Goal: Task Accomplishment & Management: Manage account settings

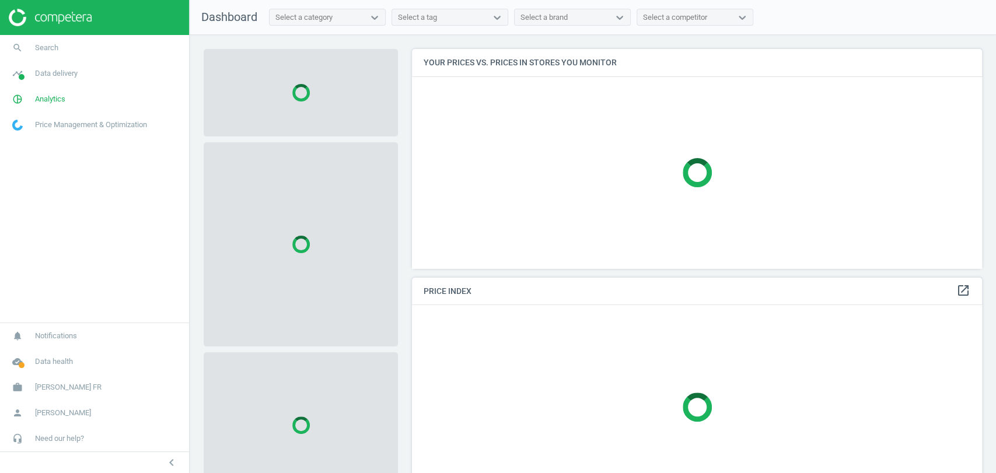
scroll to position [239, 580]
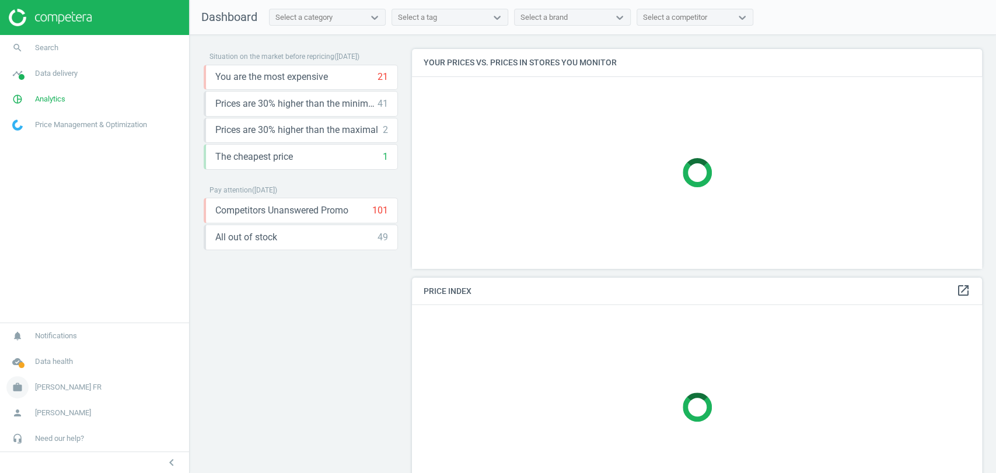
click at [47, 385] on span "Hartmann FR" at bounding box center [68, 387] width 67 height 11
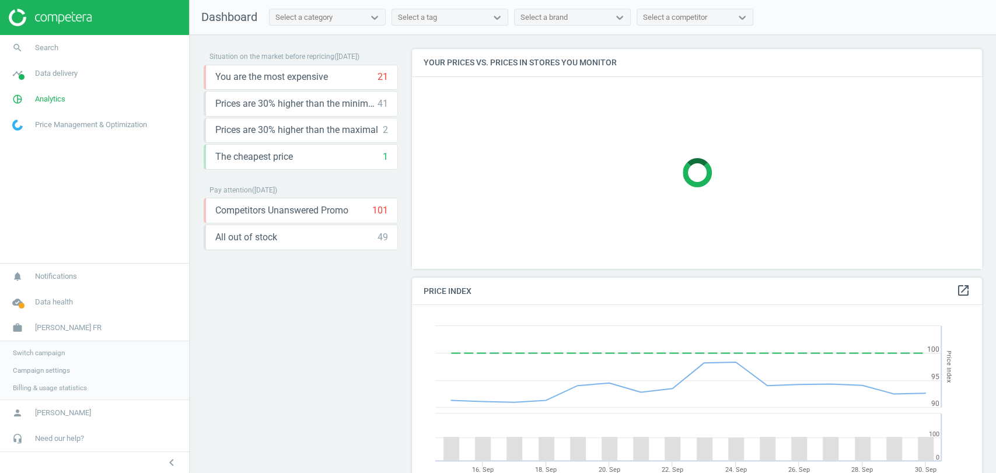
click at [48, 351] on span "Switch campaign" at bounding box center [39, 352] width 52 height 9
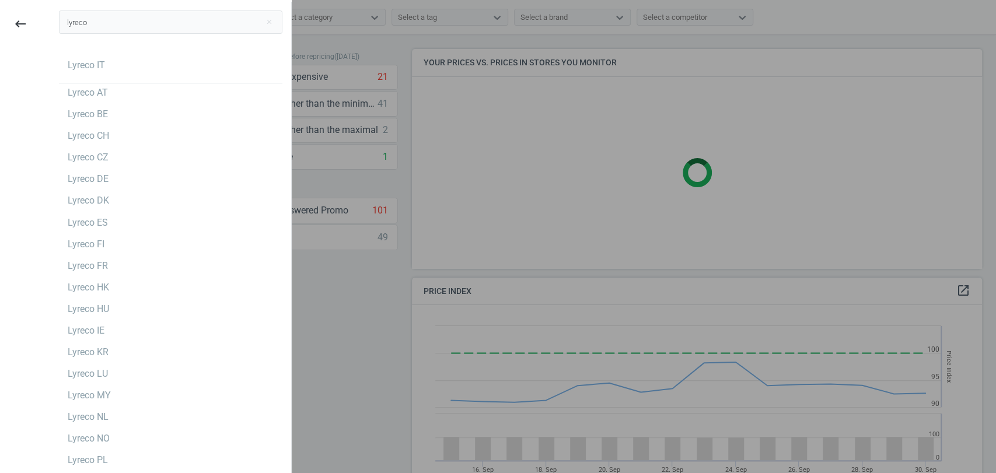
scroll to position [252, 580]
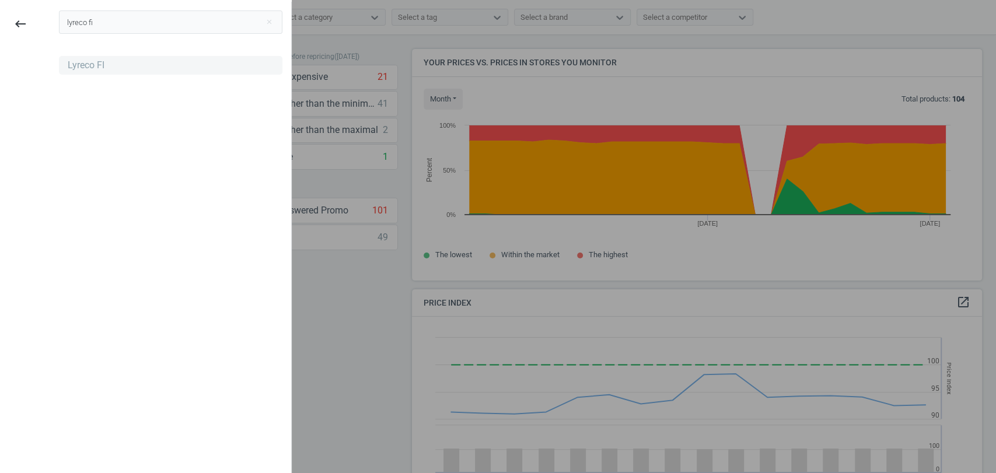
type input "lyreco fi"
click at [111, 66] on div "Lyreco FI" at bounding box center [171, 65] width 224 height 19
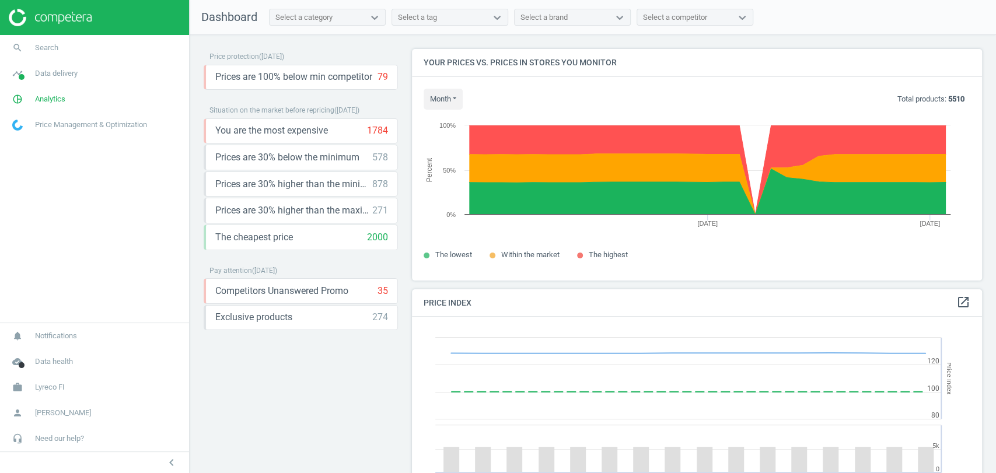
scroll to position [252, 580]
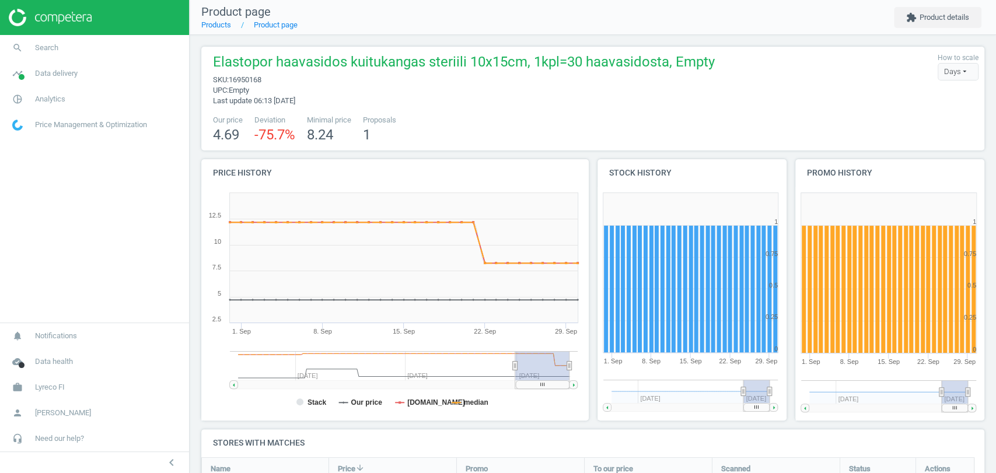
scroll to position [189, 0]
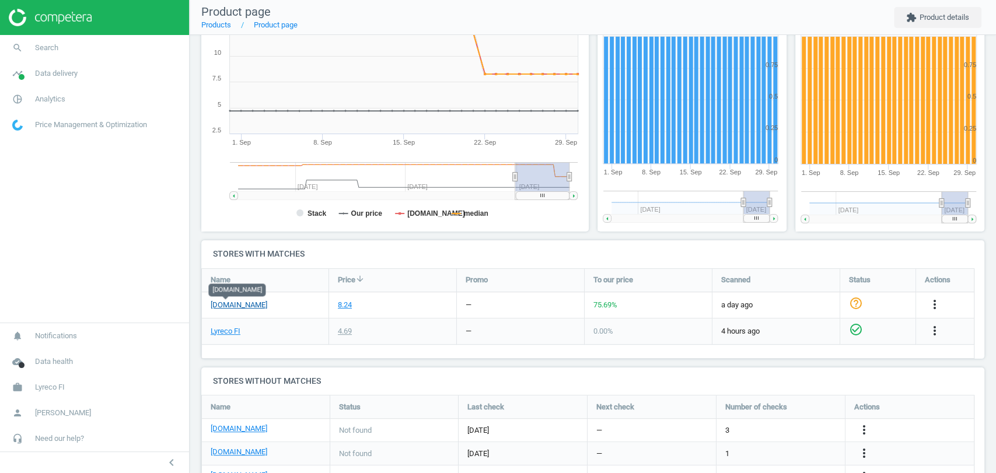
click at [225, 305] on link "pamark.fi" at bounding box center [239, 305] width 57 height 11
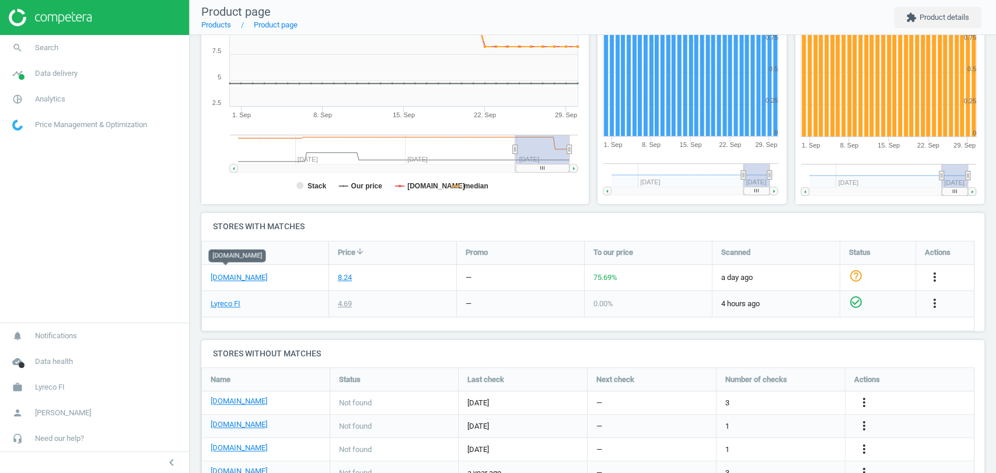
scroll to position [224, 0]
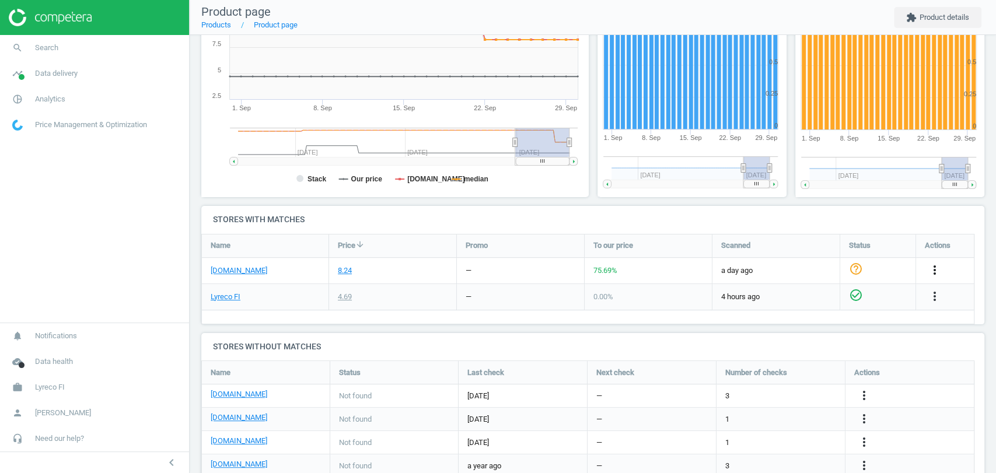
click at [932, 266] on icon "more_vert" at bounding box center [935, 270] width 14 height 14
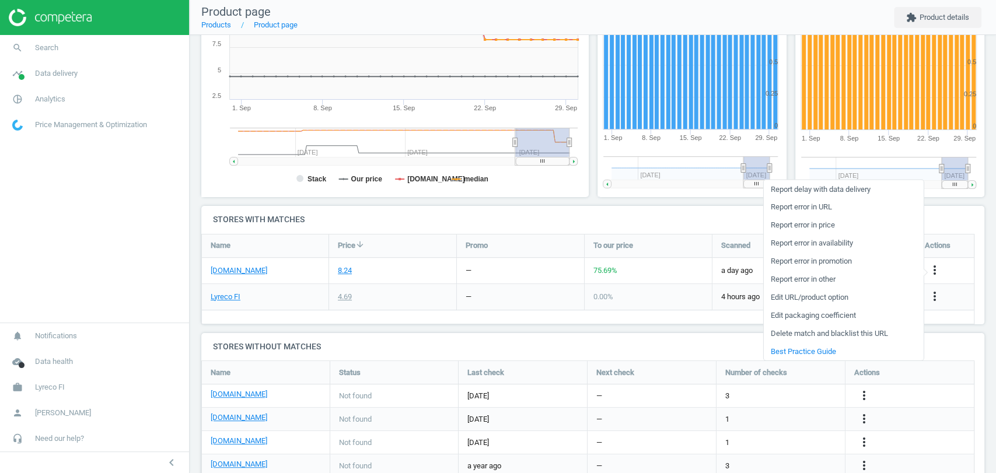
click at [839, 296] on link "Edit URL/product option" at bounding box center [843, 297] width 160 height 18
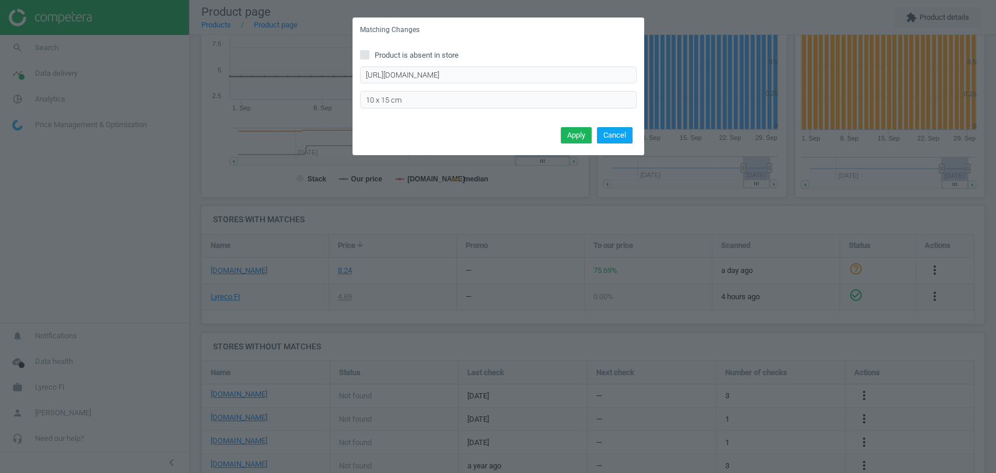
click at [613, 135] on button "Cancel" at bounding box center [615, 135] width 36 height 16
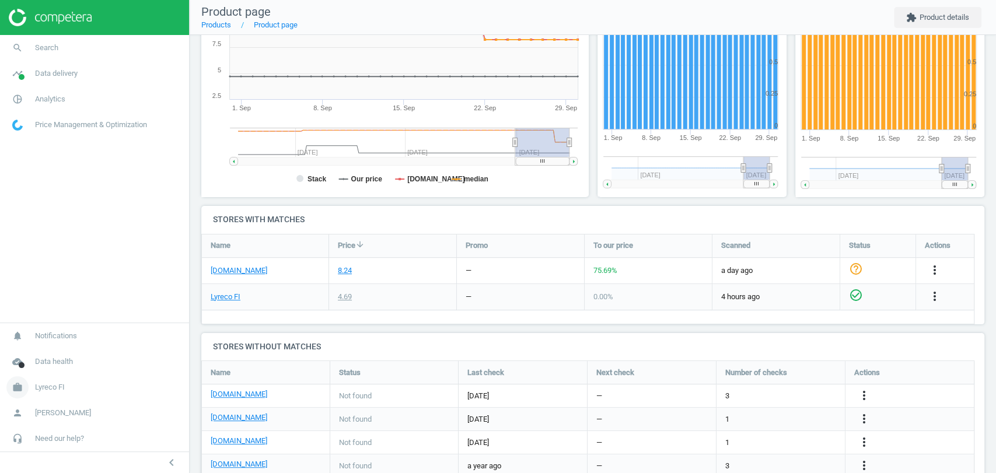
click at [64, 386] on link "work Lyreco FI" at bounding box center [94, 388] width 189 height 26
click at [33, 349] on span "Switch campaign" at bounding box center [39, 352] width 52 height 9
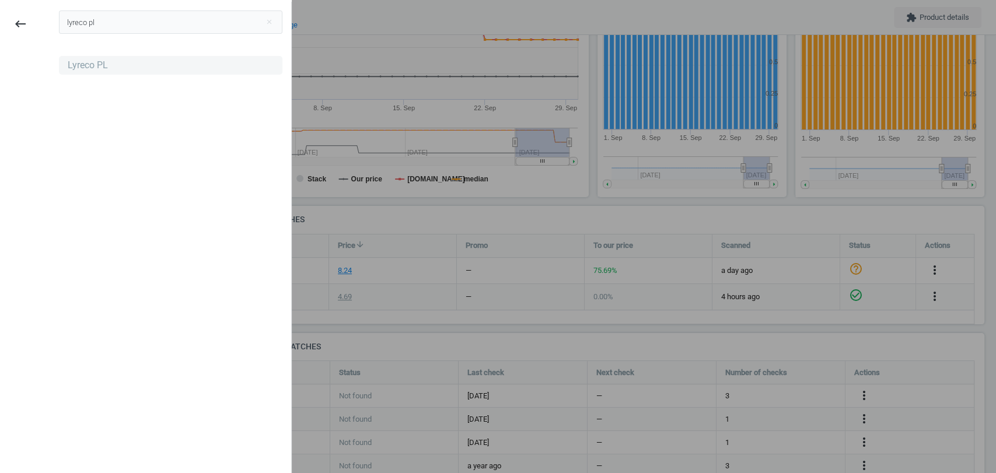
type input "lyreco pl"
click at [70, 60] on div "Lyreco PL" at bounding box center [88, 65] width 40 height 13
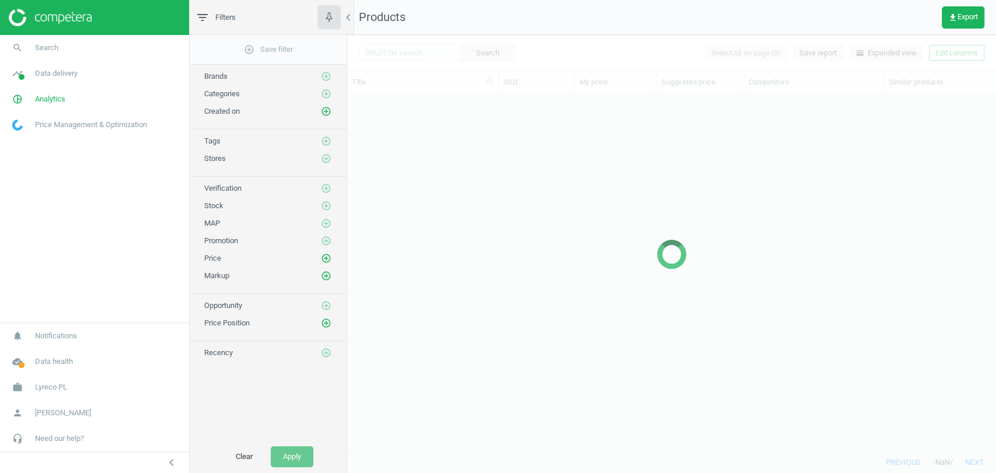
scroll to position [337, 639]
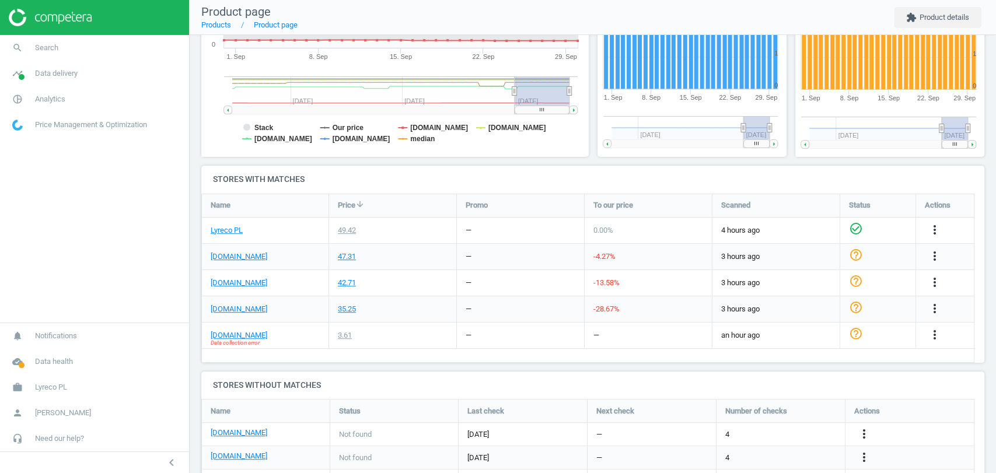
scroll to position [318, 0]
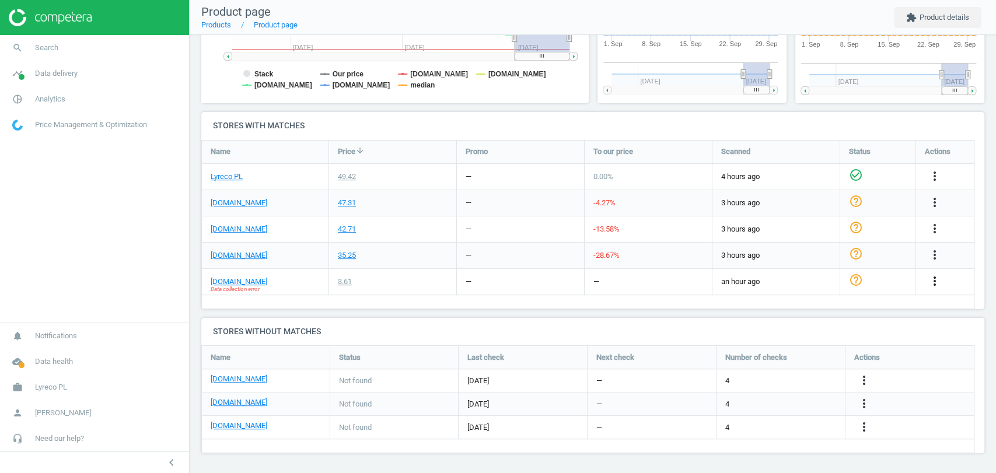
click at [929, 278] on icon "more_vert" at bounding box center [935, 281] width 14 height 14
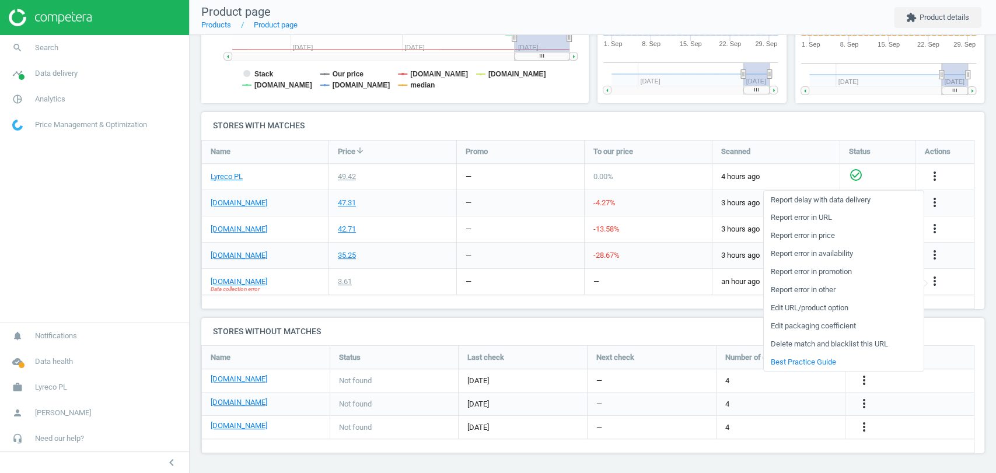
click at [855, 305] on link "Edit URL/product option" at bounding box center [843, 308] width 160 height 18
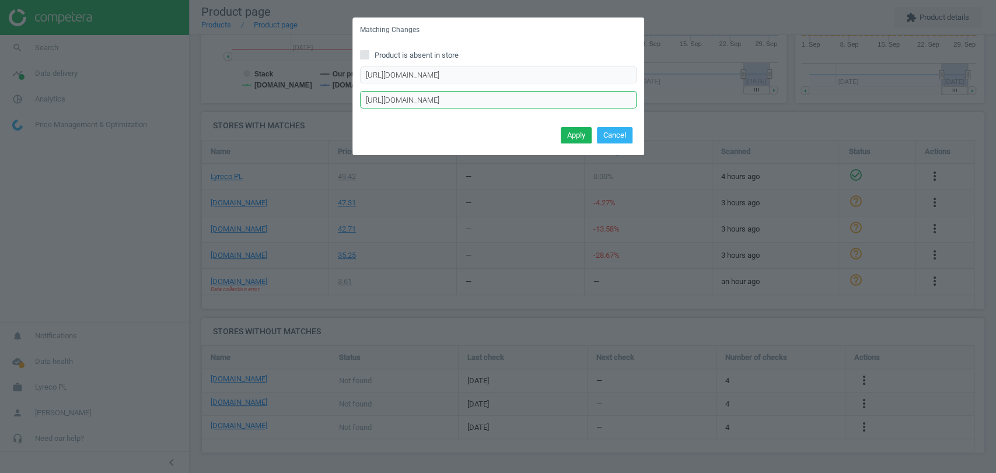
click at [402, 101] on input "[URL][DOMAIN_NAME]" at bounding box center [498, 100] width 277 height 18
click at [613, 136] on button "Cancel" at bounding box center [615, 135] width 36 height 16
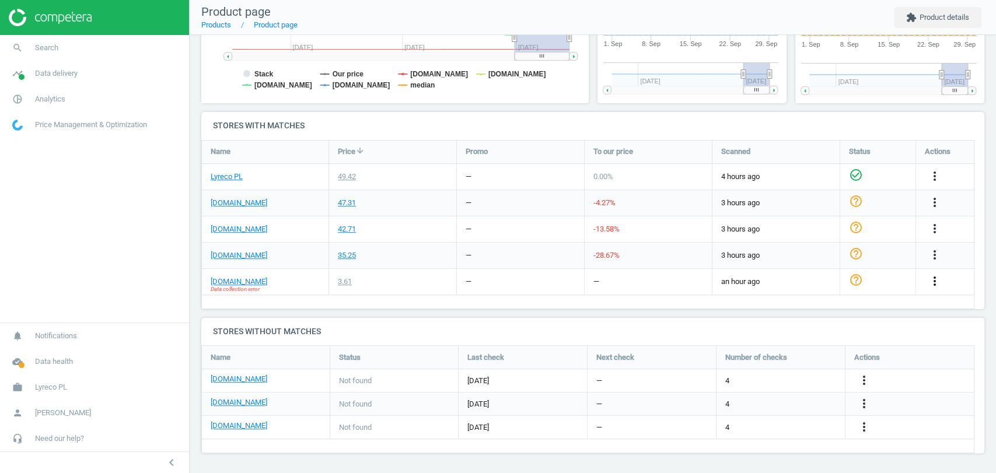
click at [933, 280] on icon "more_vert" at bounding box center [935, 281] width 14 height 14
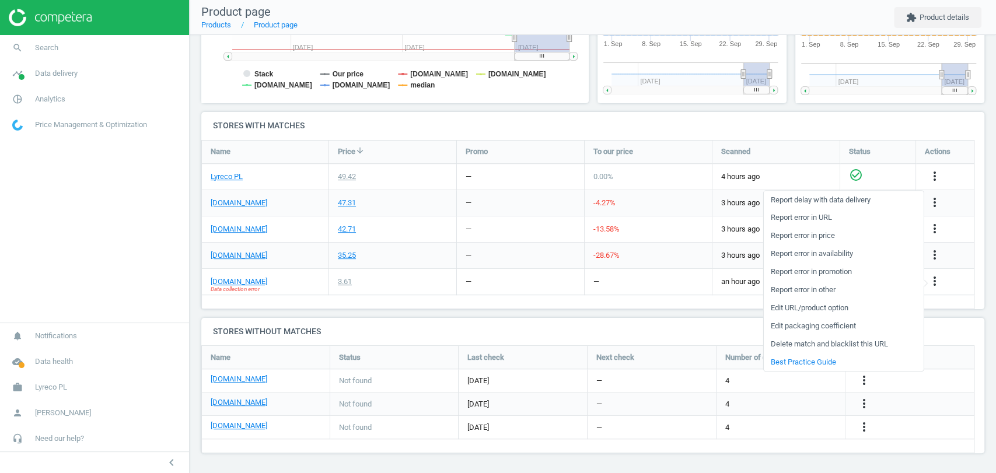
click at [838, 311] on link "Edit URL/product option" at bounding box center [843, 308] width 160 height 18
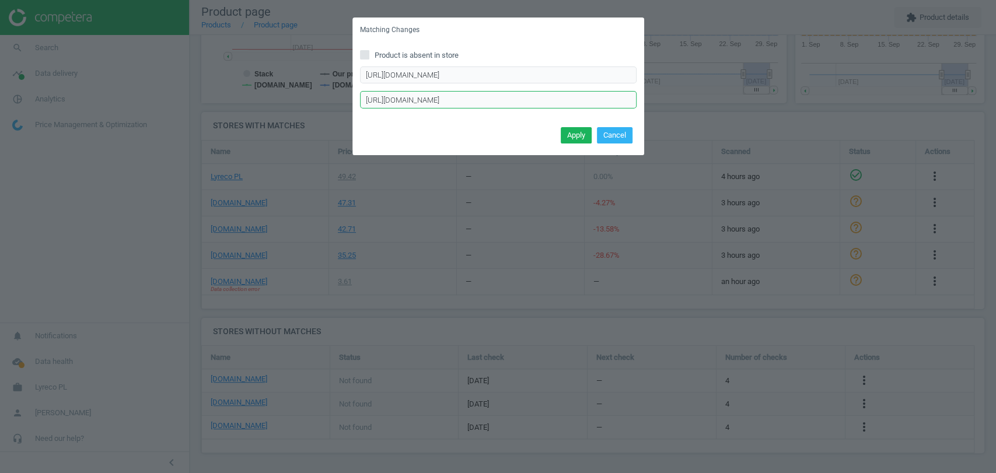
scroll to position [0, 5]
drag, startPoint x: 574, startPoint y: 98, endPoint x: 531, endPoint y: 106, distance: 44.0
click at [531, 106] on input "https://www.ofix.pl/produkt/15x-sok-jablkowy-tarczyn-butelka-szklana-0-3l-85002…" at bounding box center [498, 100] width 277 height 18
drag, startPoint x: 364, startPoint y: 99, endPoint x: 669, endPoint y: 89, distance: 305.4
click at [669, 89] on div "Matching Changes Product is absent in store https://www.ofix.pl/produkt/15x-sok…" at bounding box center [498, 236] width 996 height 473
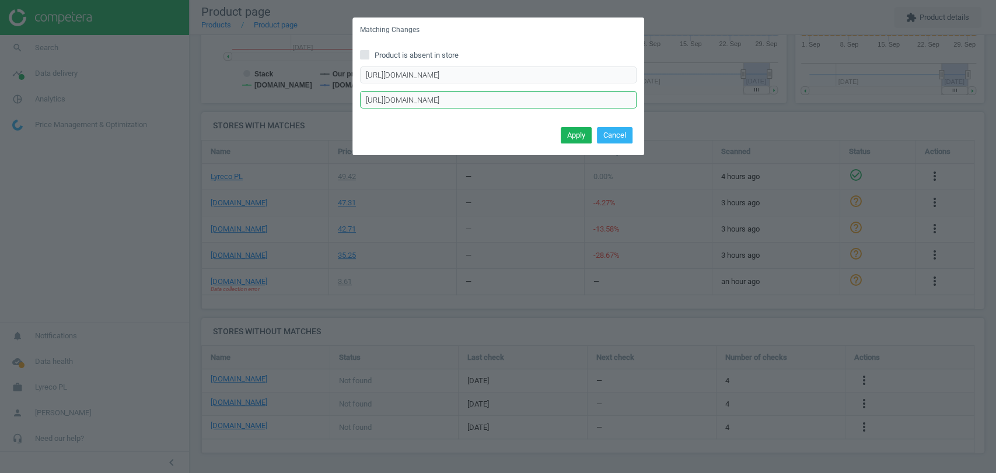
type input "h"
click at [623, 137] on button "Cancel" at bounding box center [615, 135] width 36 height 16
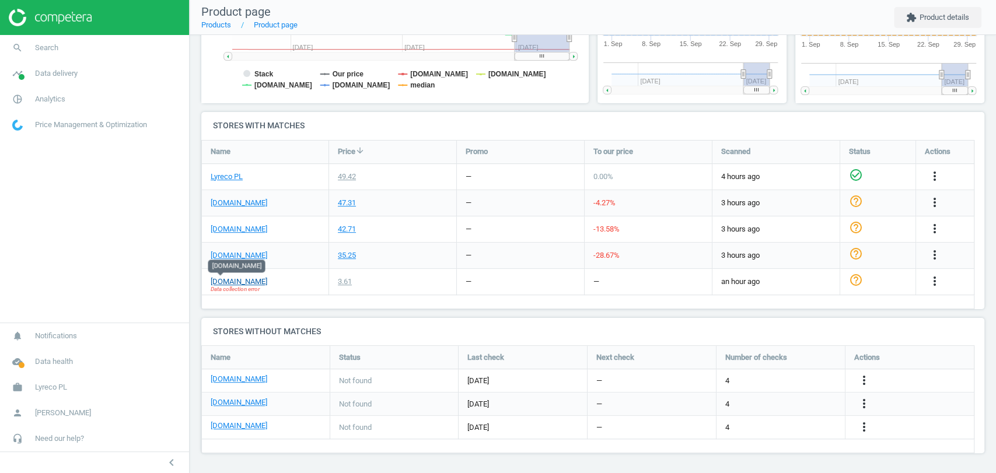
click at [221, 282] on link "ofix.pl" at bounding box center [239, 282] width 57 height 11
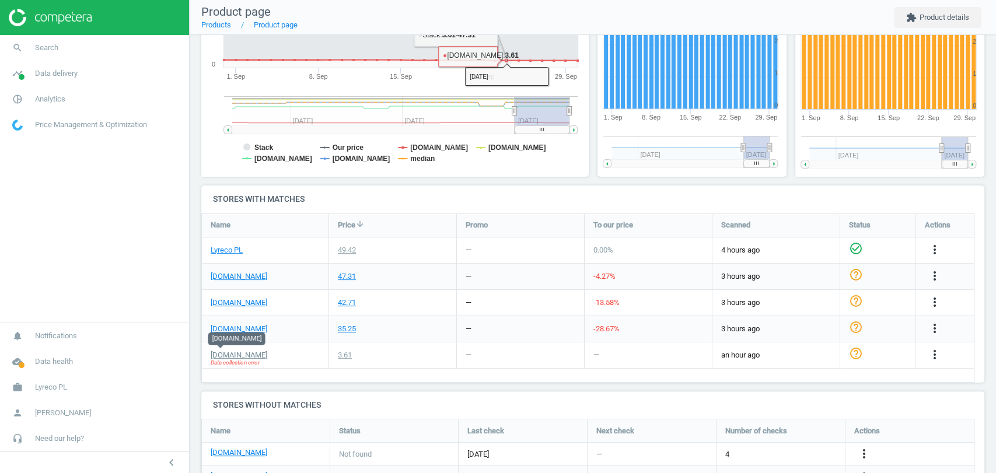
scroll to position [245, 0]
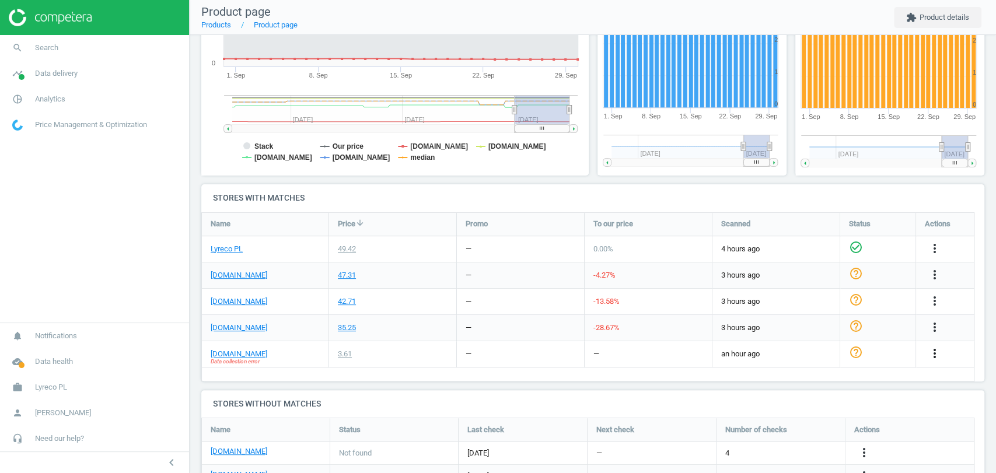
click at [930, 351] on icon "more_vert" at bounding box center [935, 354] width 14 height 14
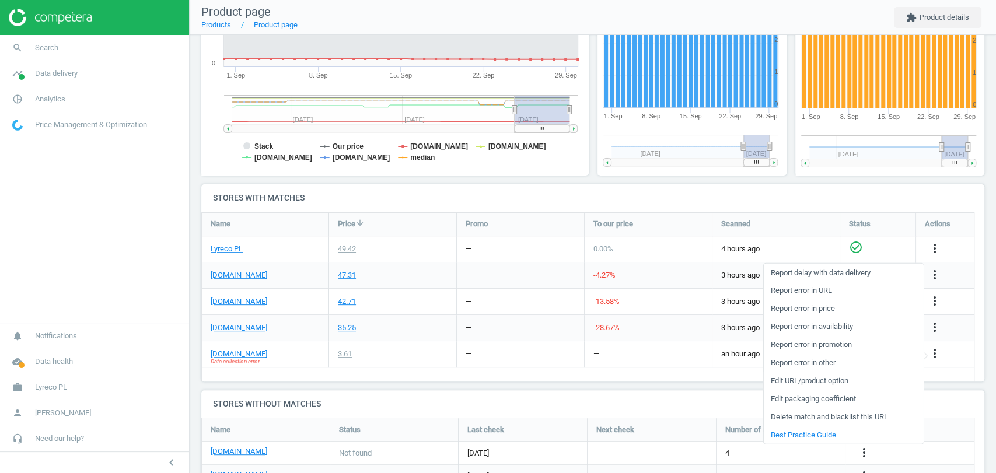
click at [849, 382] on link "Edit URL/product option" at bounding box center [843, 381] width 160 height 18
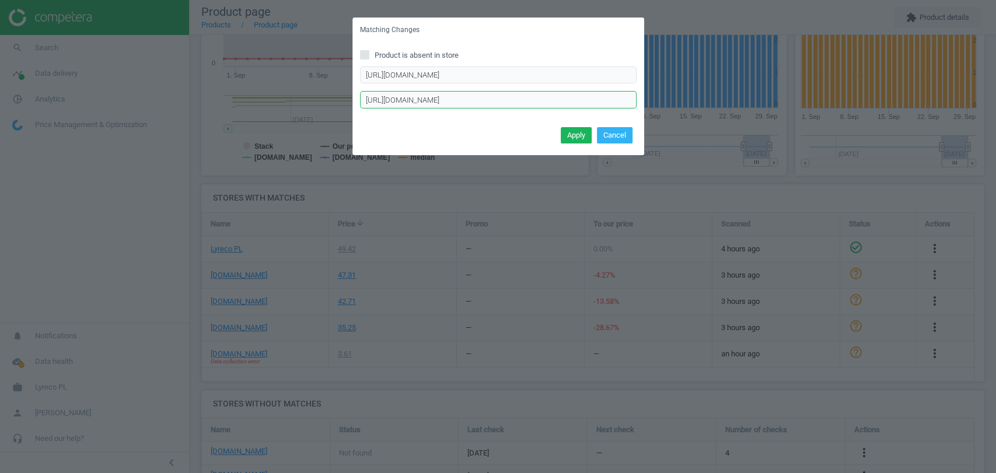
scroll to position [0, 5]
drag, startPoint x: 365, startPoint y: 99, endPoint x: 686, endPoint y: 99, distance: 321.6
click at [686, 99] on div "Matching Changes Product is absent in store https://www.ofix.pl/produkt/15x-sok…" at bounding box center [498, 236] width 996 height 473
click at [579, 136] on button "Apply" at bounding box center [576, 135] width 31 height 16
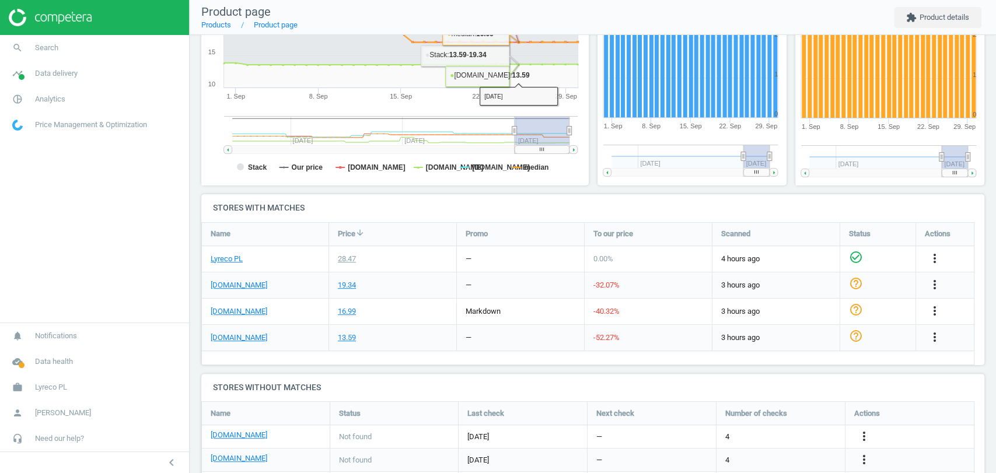
scroll to position [236, 0]
click at [935, 337] on icon "more_vert" at bounding box center [935, 337] width 14 height 14
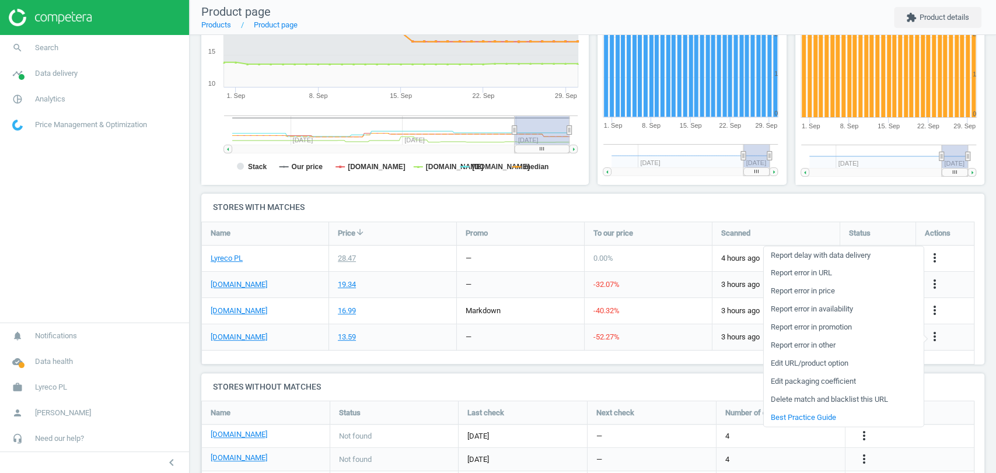
click at [850, 362] on link "Edit URL/product option" at bounding box center [843, 364] width 160 height 18
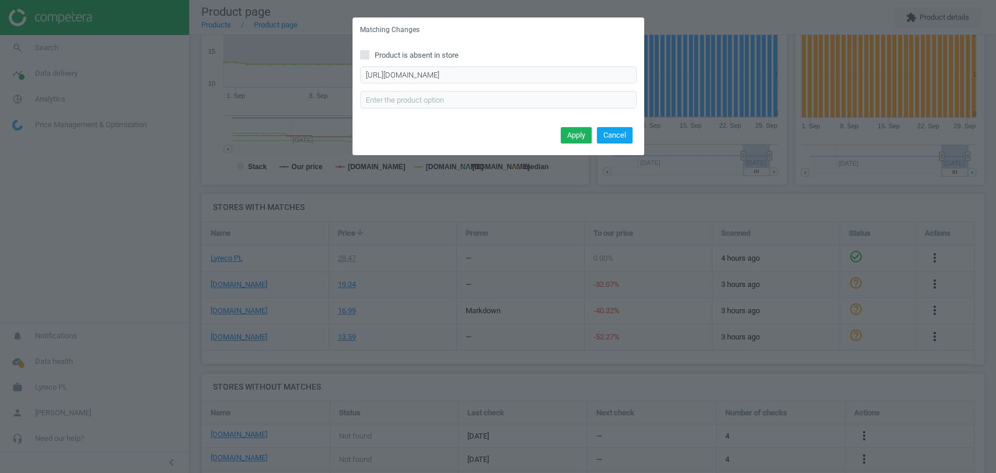
click at [616, 132] on button "Cancel" at bounding box center [615, 135] width 36 height 16
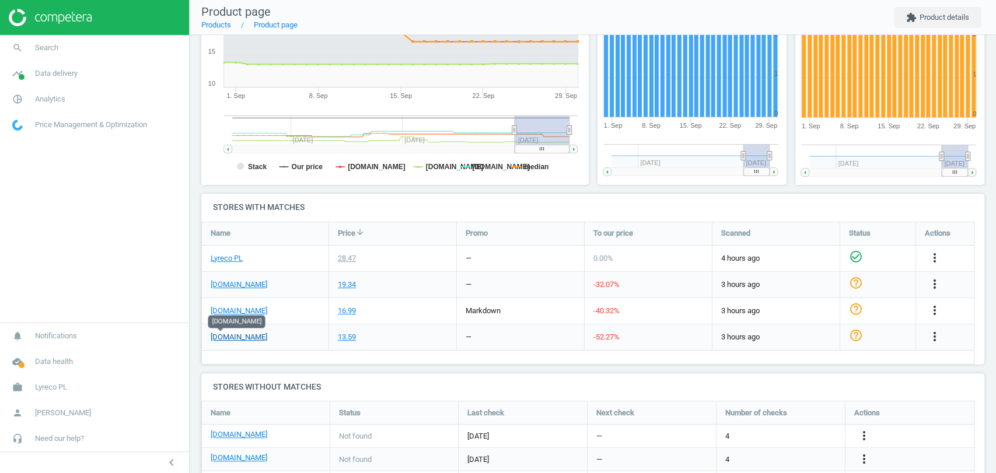
click at [222, 334] on link "[DOMAIN_NAME]" at bounding box center [239, 337] width 57 height 11
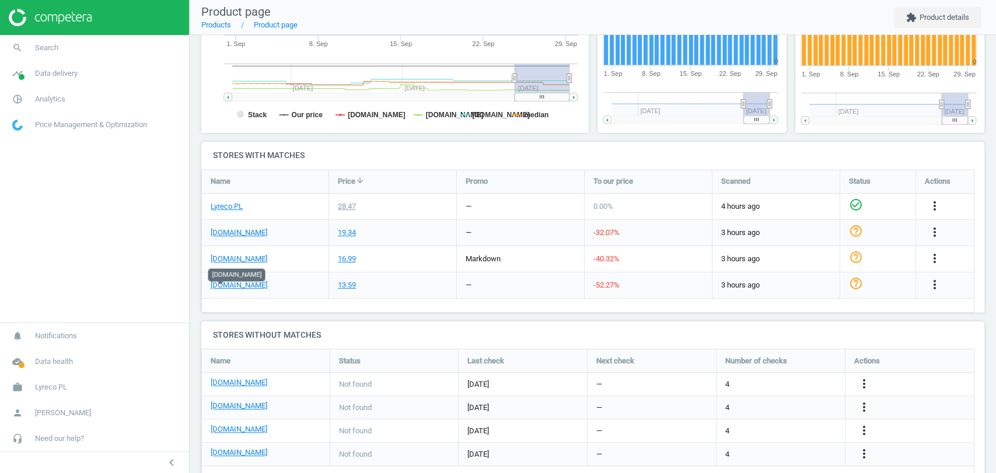
scroll to position [280, 0]
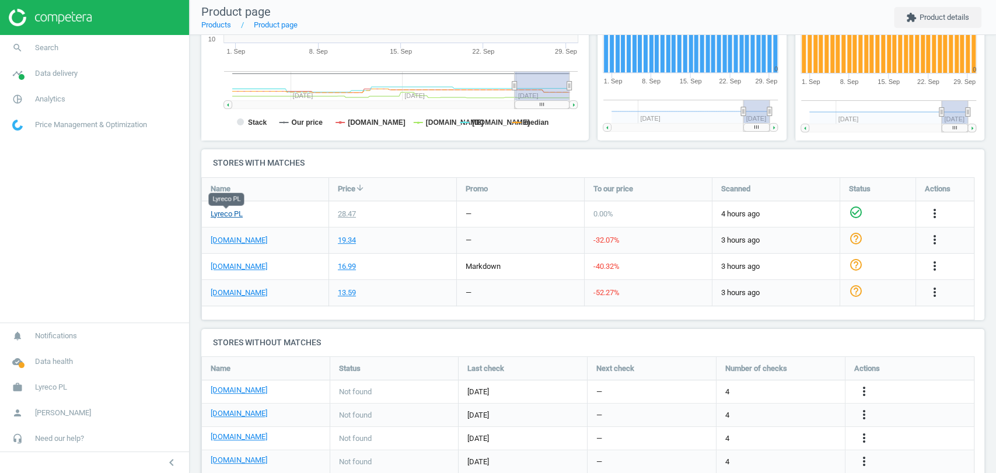
click at [233, 214] on link "Lyreco PL" at bounding box center [227, 214] width 32 height 11
click at [216, 242] on link "[DOMAIN_NAME]" at bounding box center [239, 240] width 57 height 11
click at [240, 266] on link "[DOMAIN_NAME]" at bounding box center [239, 266] width 57 height 11
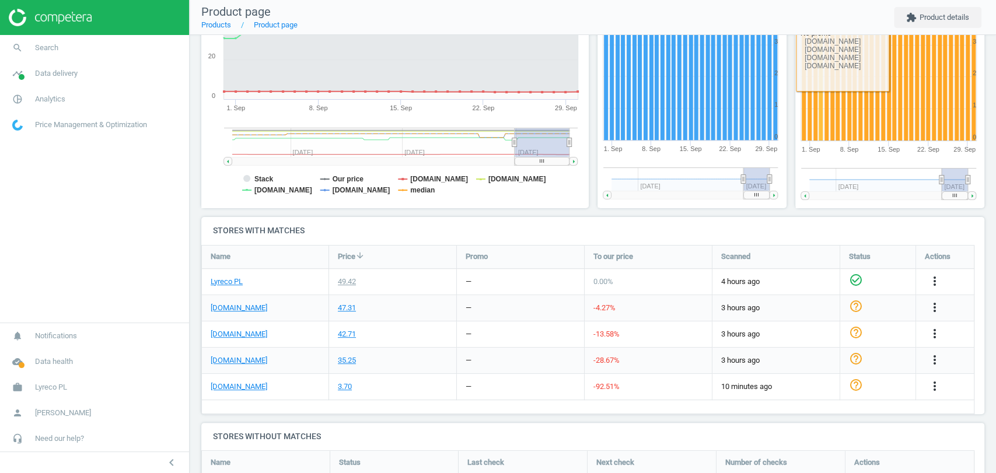
scroll to position [214, 0]
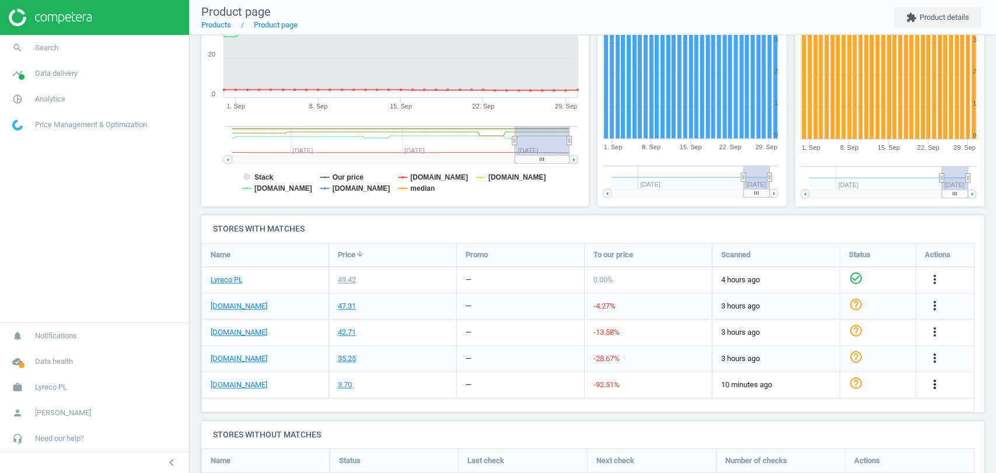
click at [933, 381] on icon "more_vert" at bounding box center [935, 385] width 14 height 14
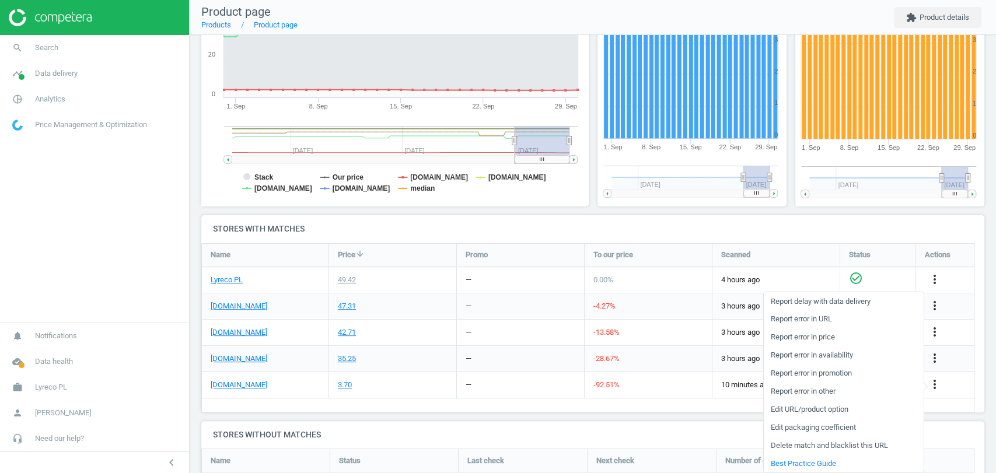
click at [829, 409] on link "Edit URL/product option" at bounding box center [843, 409] width 160 height 18
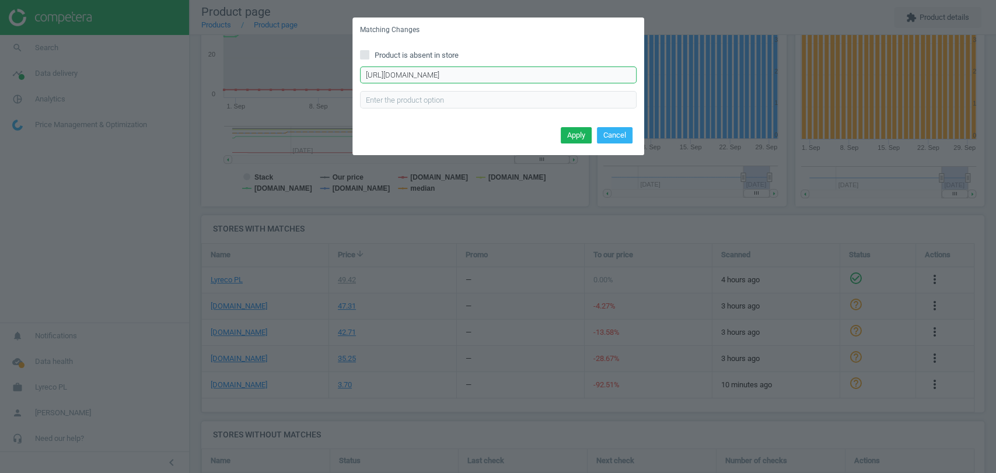
scroll to position [0, 5]
drag, startPoint x: 590, startPoint y: 76, endPoint x: 662, endPoint y: 75, distance: 72.4
click at [662, 75] on div "Matching Changes Product is absent in store [URL][DOMAIN_NAME] Enter correct pr…" at bounding box center [498, 236] width 996 height 473
click at [619, 132] on button "Cancel" at bounding box center [615, 135] width 36 height 16
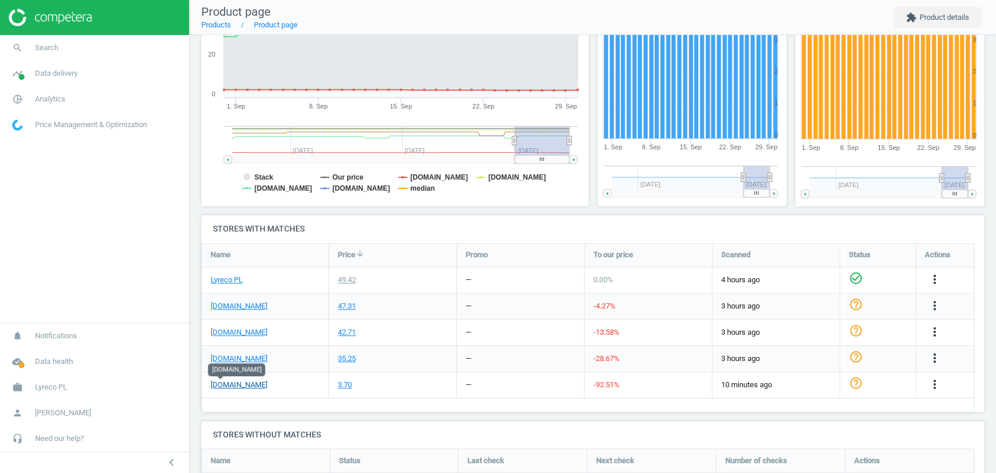
click at [218, 387] on link "[DOMAIN_NAME]" at bounding box center [239, 385] width 57 height 11
click at [941, 384] on icon "more_vert" at bounding box center [935, 385] width 14 height 14
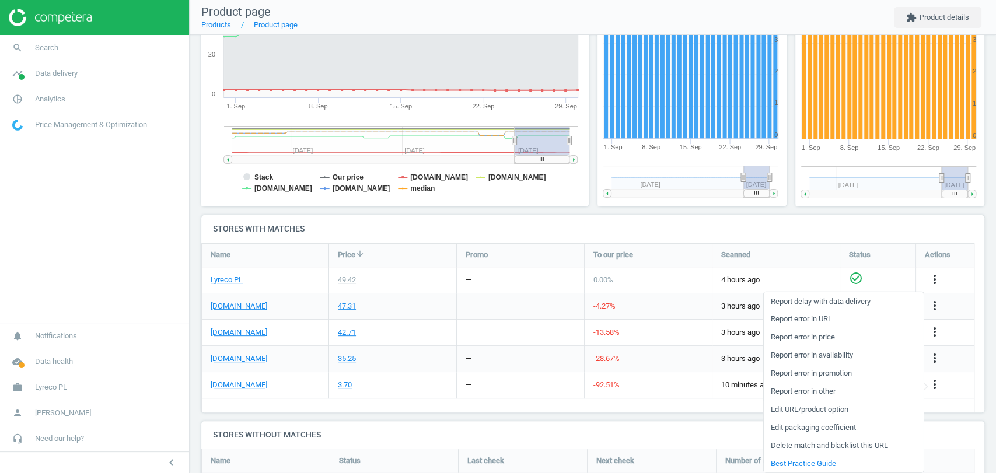
click at [836, 412] on link "Edit URL/product option" at bounding box center [843, 409] width 160 height 18
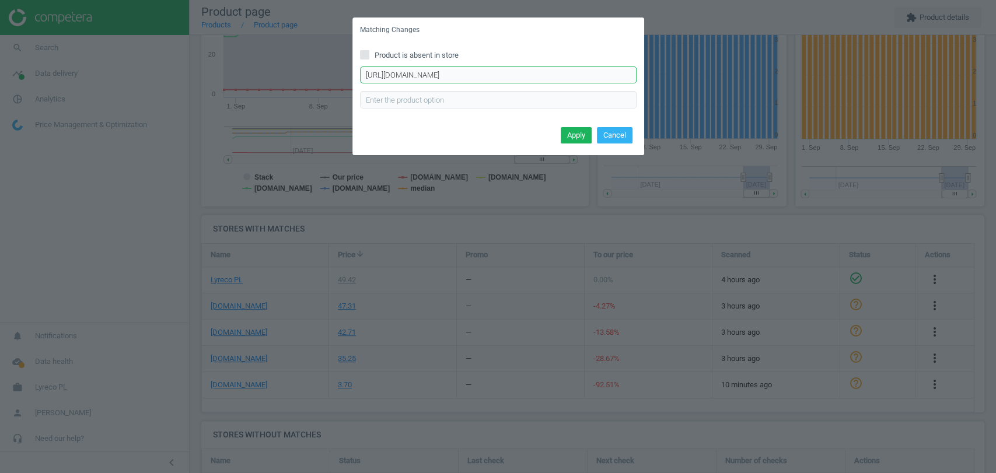
scroll to position [0, 5]
drag, startPoint x: 433, startPoint y: 78, endPoint x: 680, endPoint y: 64, distance: 247.3
click at [680, 64] on div "Matching Changes Product is absent in store [URL][DOMAIN_NAME] Enter correct pr…" at bounding box center [498, 236] width 996 height 473
click at [577, 73] on input "[URL][DOMAIN_NAME]" at bounding box center [498, 76] width 277 height 18
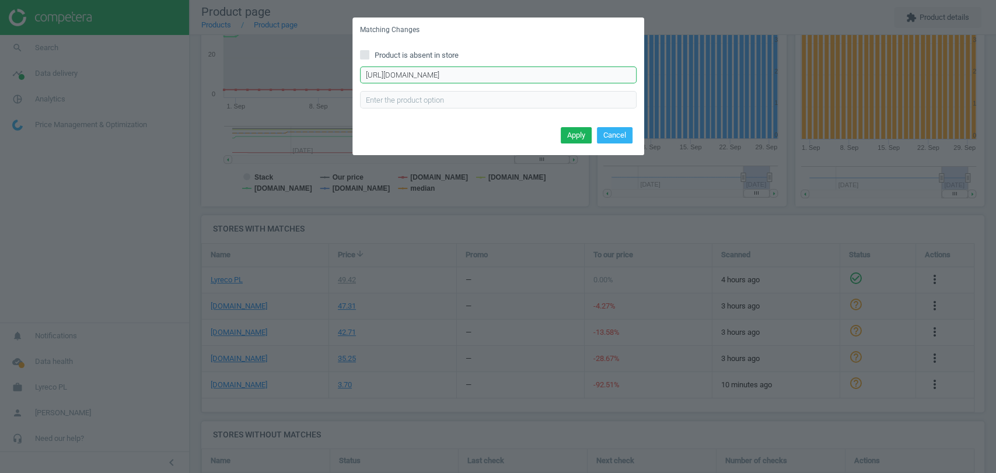
scroll to position [0, 5]
drag, startPoint x: 577, startPoint y: 74, endPoint x: 673, endPoint y: 81, distance: 96.0
click at [673, 81] on div "Matching Changes Product is absent in store [URL][DOMAIN_NAME] Enter correct pr…" at bounding box center [498, 236] width 996 height 473
click at [608, 128] on button "Cancel" at bounding box center [615, 135] width 36 height 16
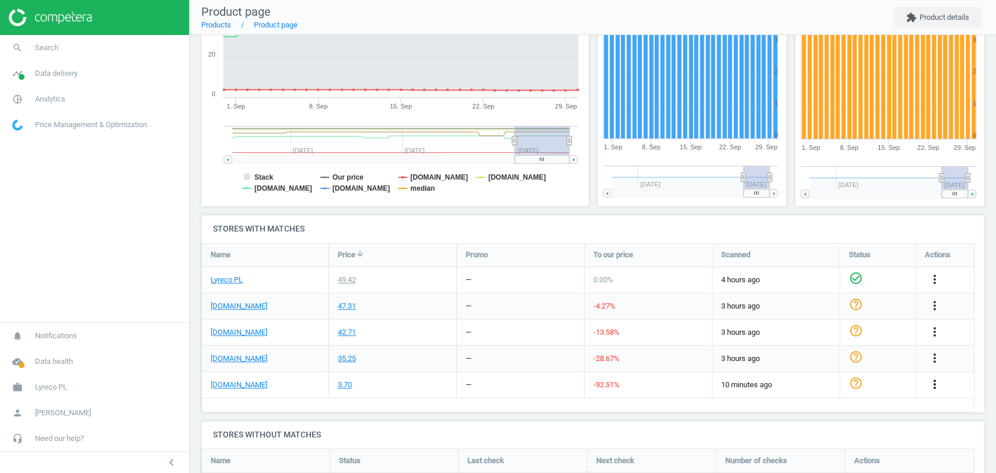
click at [930, 382] on icon "more_vert" at bounding box center [935, 385] width 14 height 14
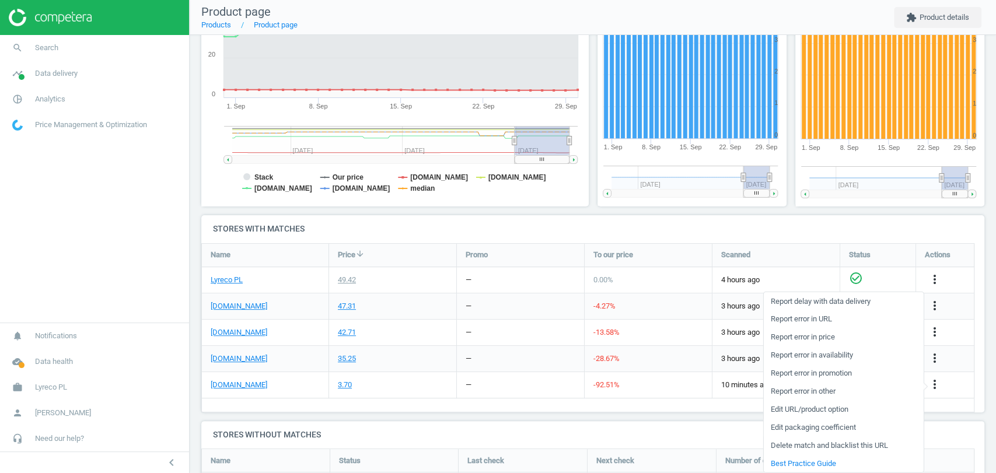
click at [831, 425] on link "Edit packaging coefficient" at bounding box center [843, 427] width 160 height 18
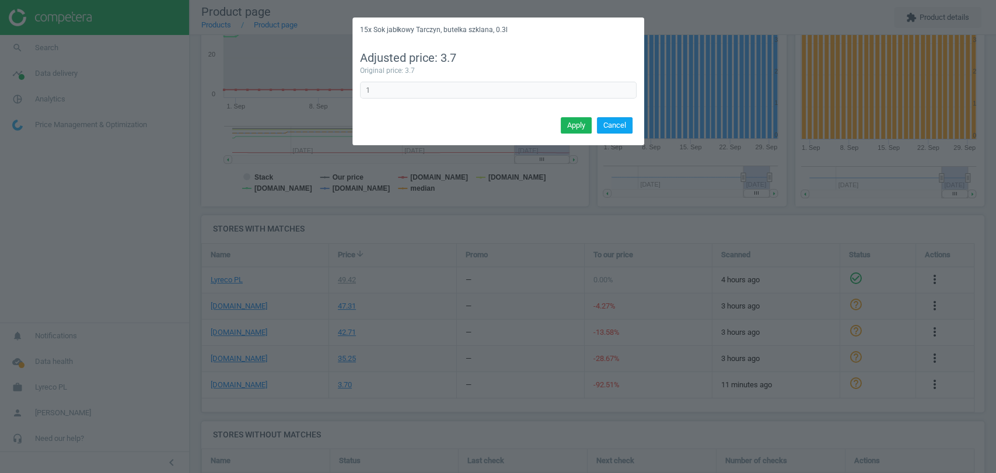
click at [619, 123] on button "Cancel" at bounding box center [615, 125] width 36 height 16
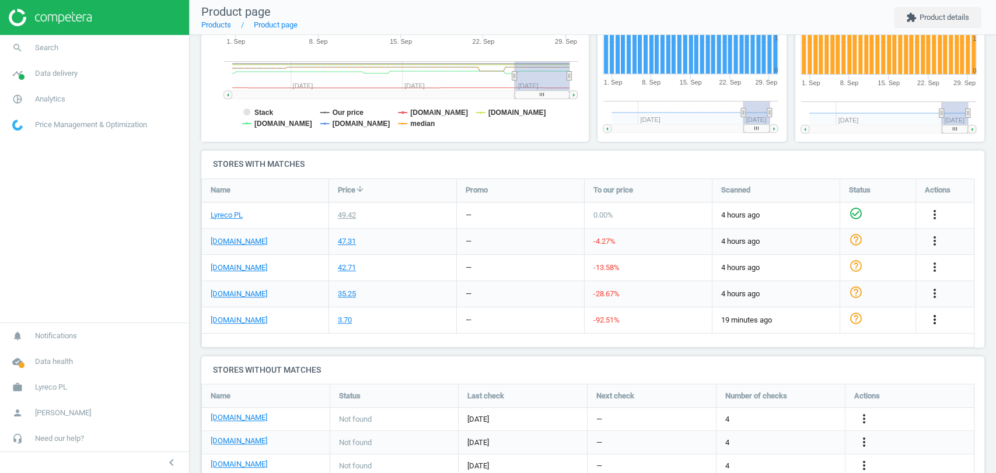
click at [934, 314] on icon "more_vert" at bounding box center [935, 320] width 14 height 14
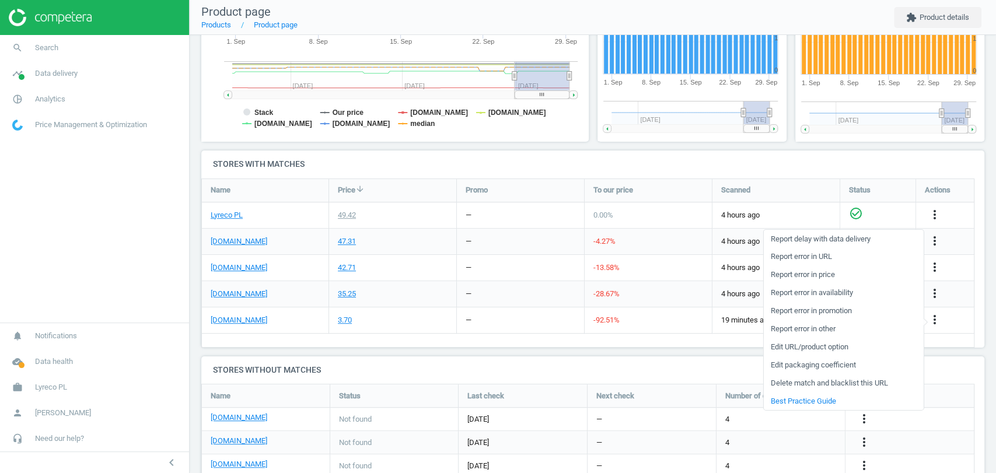
click at [841, 344] on link "Edit URL/product option" at bounding box center [843, 348] width 160 height 18
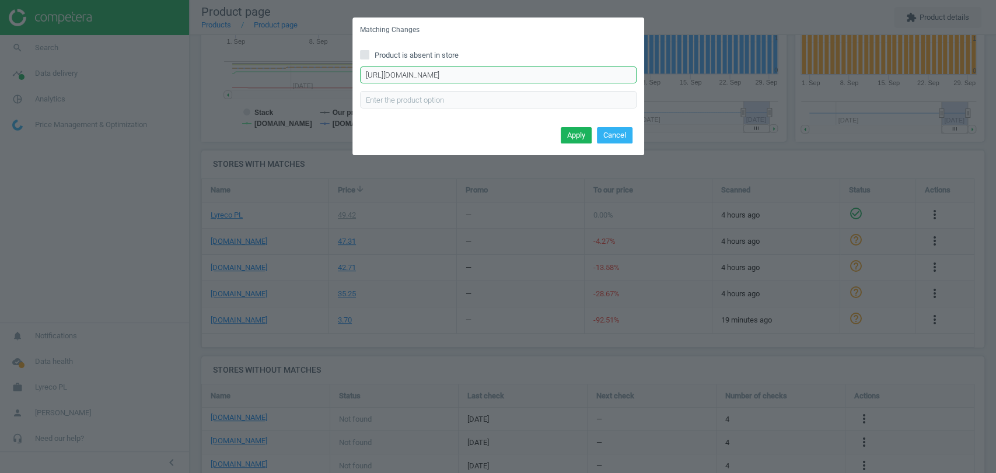
scroll to position [0, 5]
drag, startPoint x: 395, startPoint y: 76, endPoint x: 642, endPoint y: 85, distance: 247.6
click at [642, 85] on div "Product is absent in store https://www.ofix.pl/produkt/15x-sok-jablkowy-tarczyn…" at bounding box center [499, 83] width 292 height 81
click at [621, 134] on button "Cancel" at bounding box center [615, 135] width 36 height 16
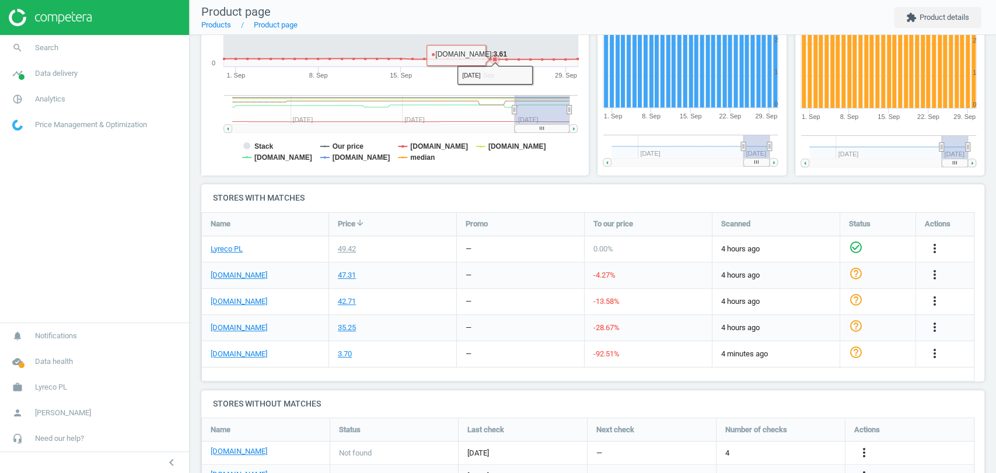
scroll to position [246, 0]
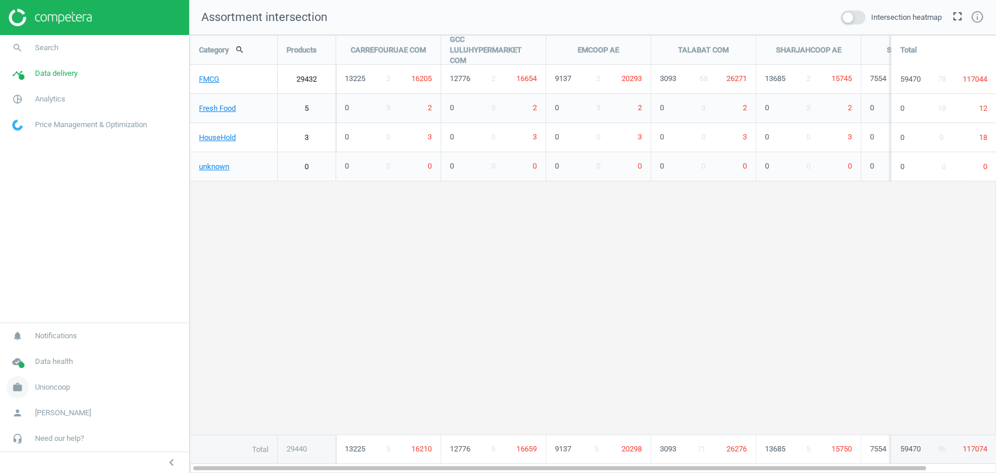
click at [58, 387] on span "Unioncoop" at bounding box center [52, 387] width 35 height 11
click at [40, 371] on span "Campaign settings" at bounding box center [41, 370] width 57 height 9
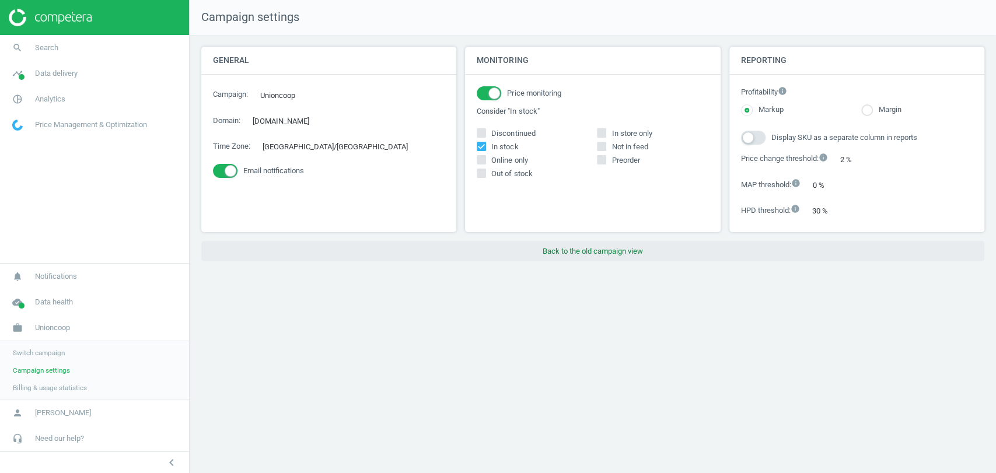
click at [590, 252] on button "Back to the old campaign view" at bounding box center [592, 251] width 783 height 21
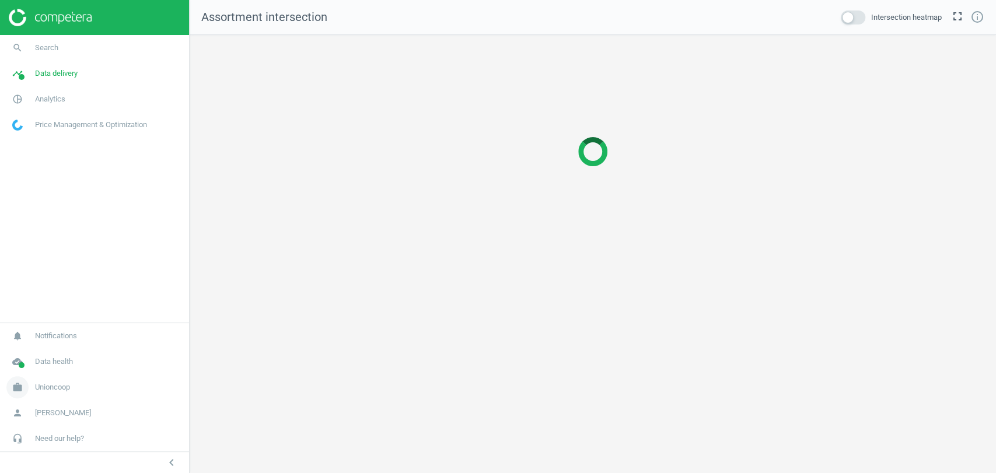
click at [53, 389] on span "Unioncoop" at bounding box center [52, 387] width 35 height 11
click at [32, 371] on span "Campaign settings" at bounding box center [41, 370] width 57 height 9
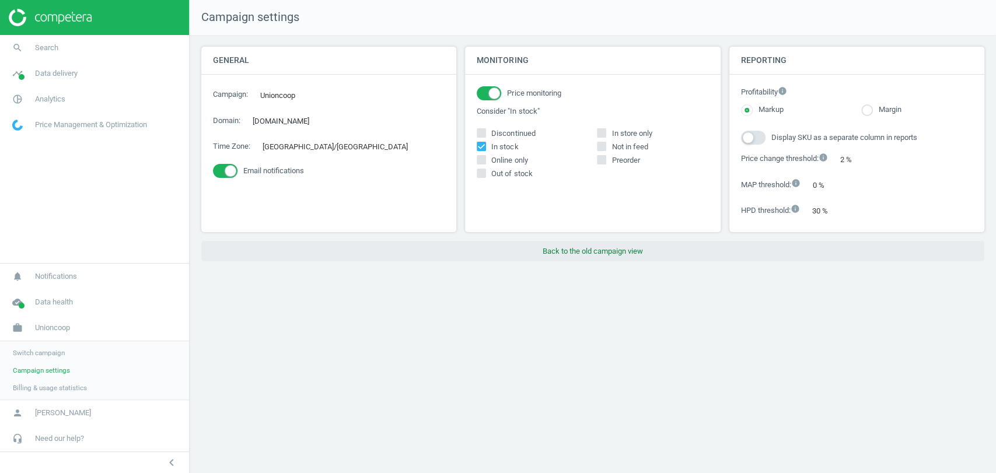
click at [570, 250] on button "Back to the old campaign view" at bounding box center [592, 251] width 783 height 21
